Goal: Task Accomplishment & Management: Use online tool/utility

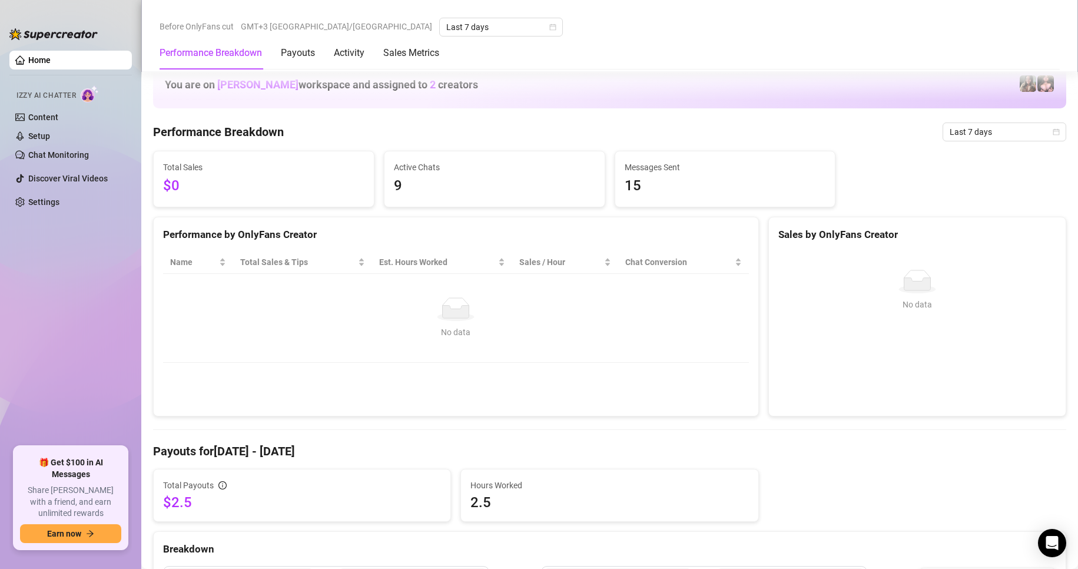
scroll to position [382, 0]
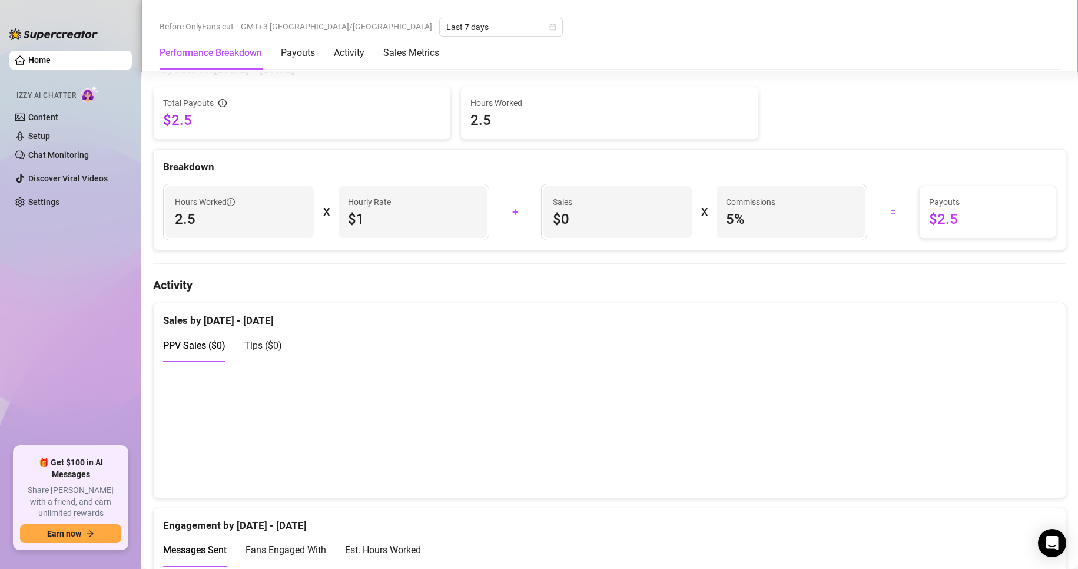
click at [374, 222] on span "$1" at bounding box center [413, 219] width 130 height 19
click at [237, 223] on span "2.5" at bounding box center [240, 219] width 130 height 19
click at [47, 122] on link "Content" at bounding box center [43, 116] width 30 height 9
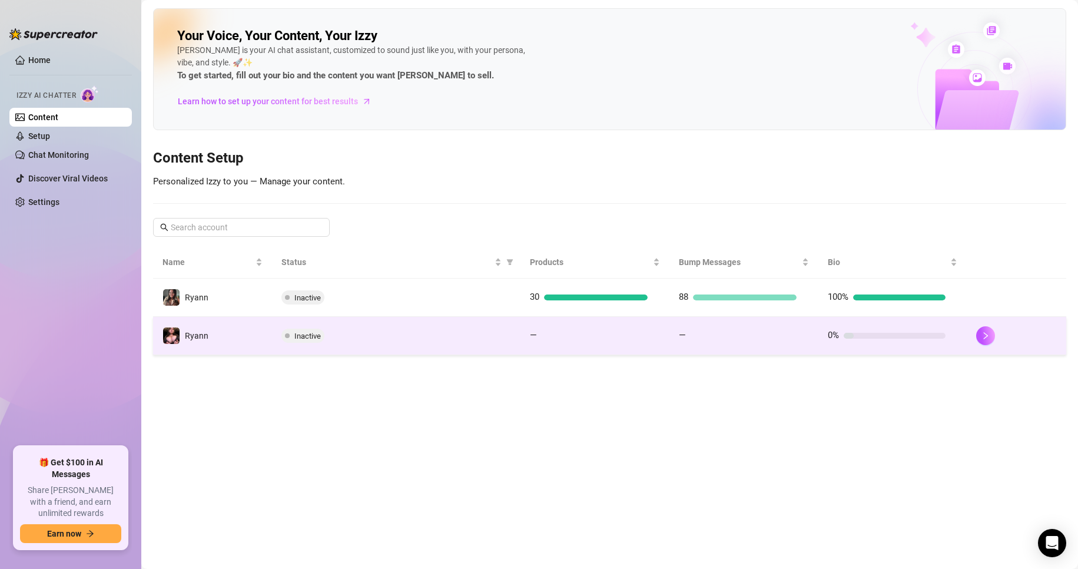
click at [224, 334] on td "Ryann" at bounding box center [212, 336] width 119 height 38
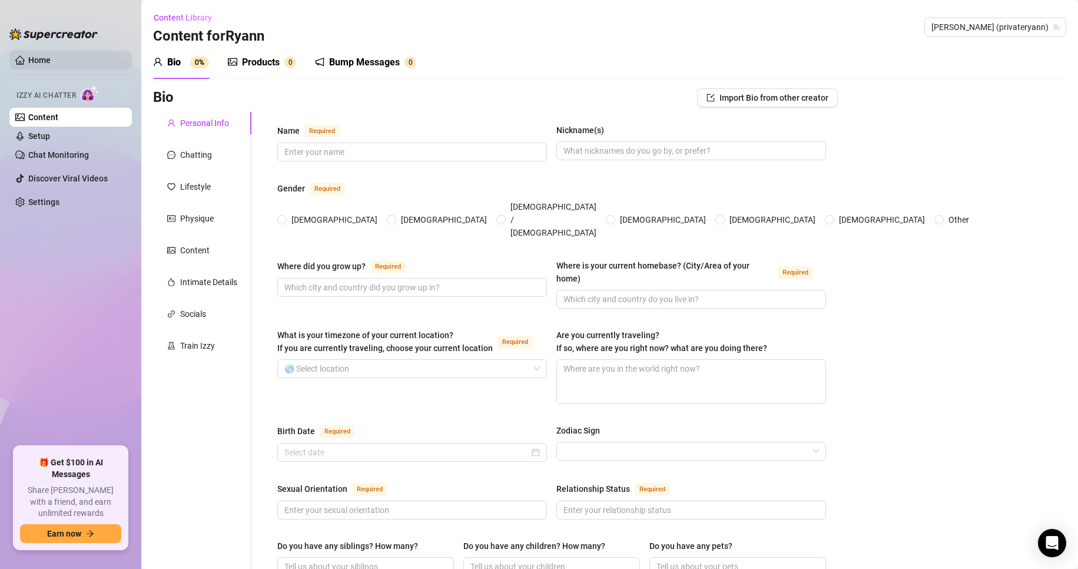
click at [44, 55] on link "Home" at bounding box center [39, 59] width 22 height 9
